Goal: Book appointment/travel/reservation

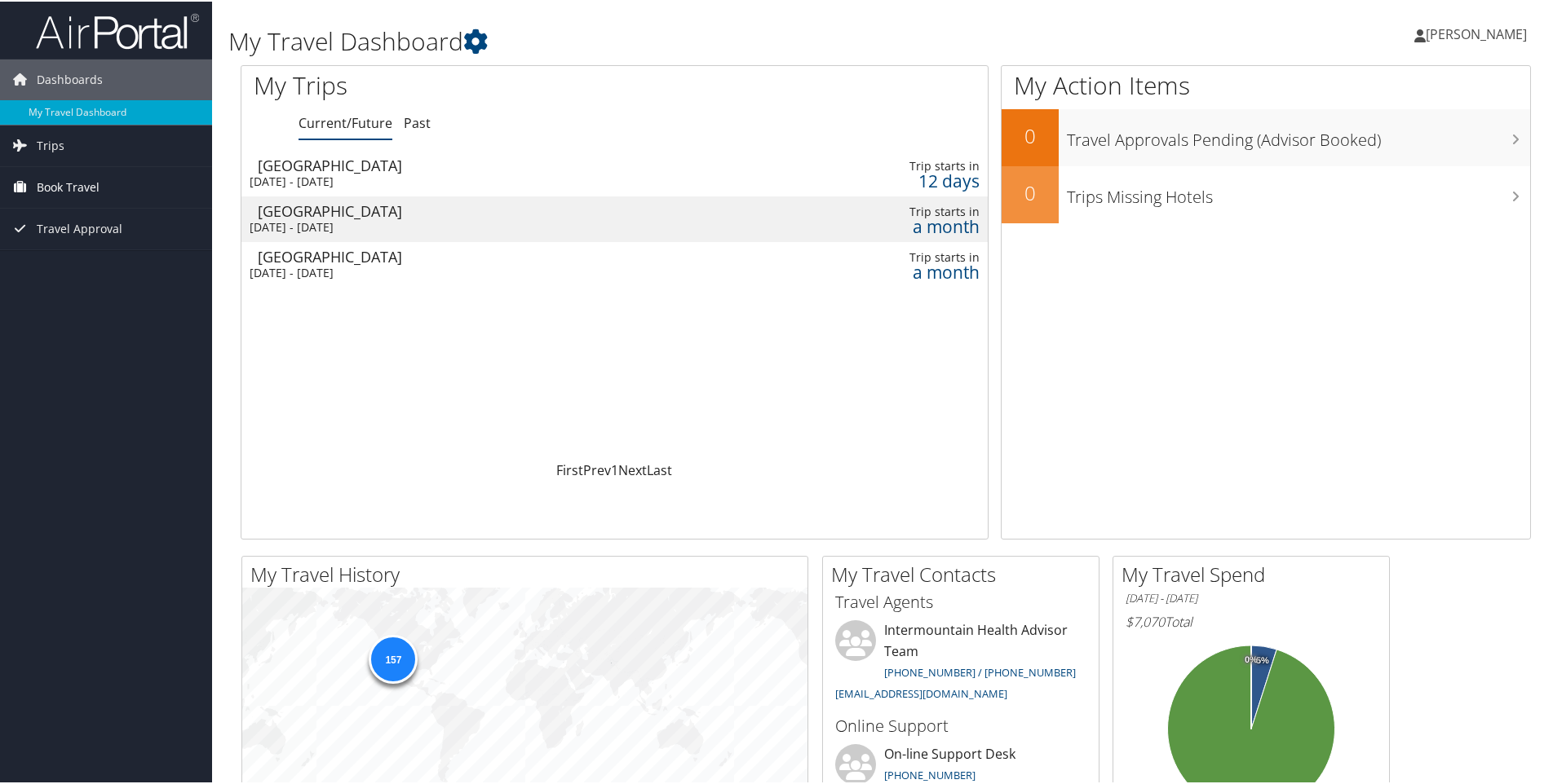
click at [67, 183] on span "Book Travel" at bounding box center [67, 185] width 62 height 41
click at [121, 266] on link "Book/Manage Online Trips" at bounding box center [106, 267] width 212 height 24
